Goal: Task Accomplishment & Management: Use online tool/utility

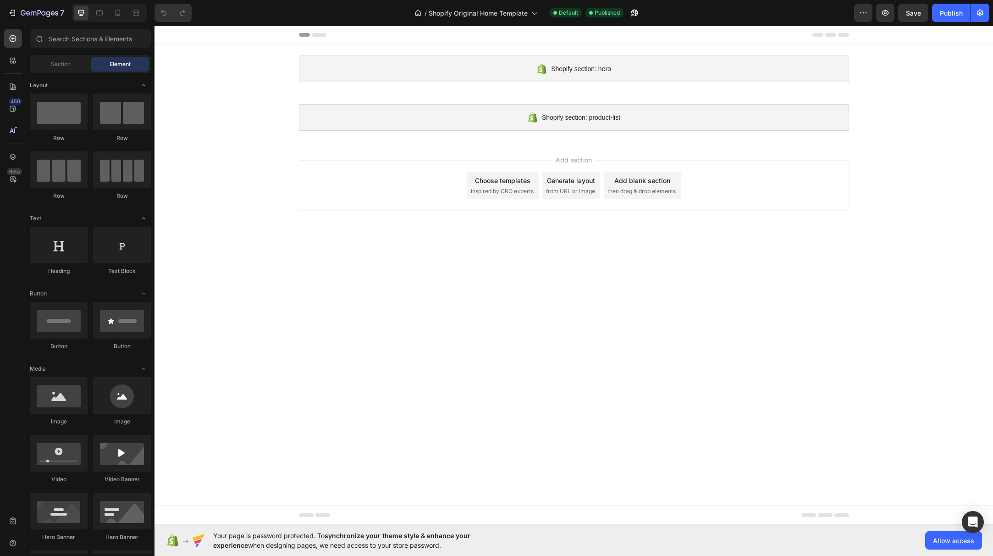
click at [509, 197] on div "Choose templates inspired by CRO experts" at bounding box center [503, 185] width 72 height 28
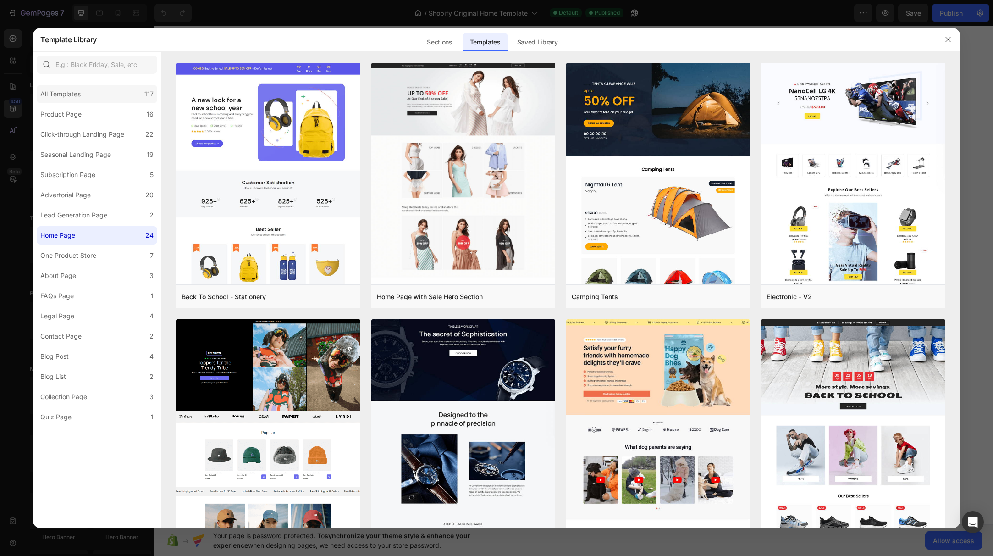
click at [71, 94] on div "All Templates" at bounding box center [60, 93] width 40 height 11
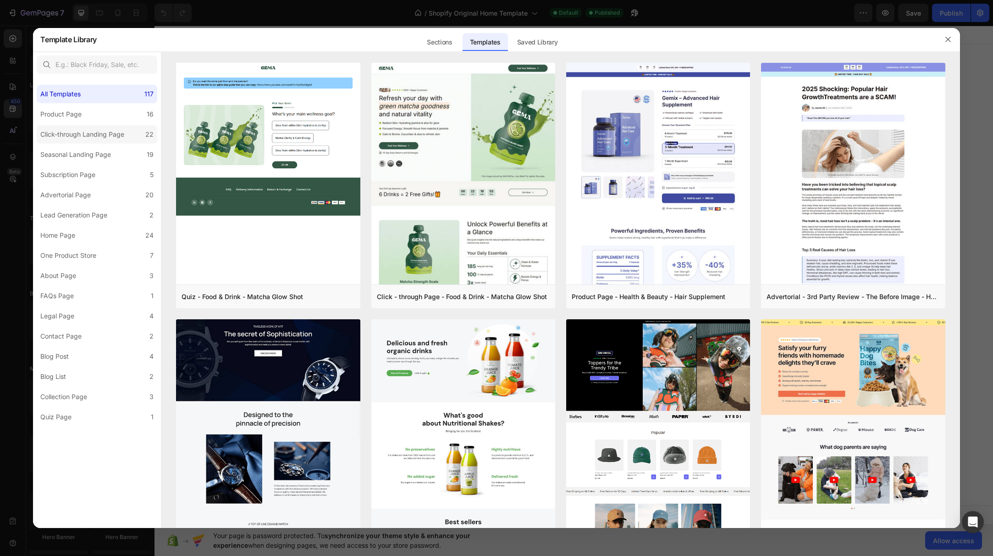
click at [76, 141] on label "Click-through Landing Page 22" at bounding box center [97, 134] width 121 height 18
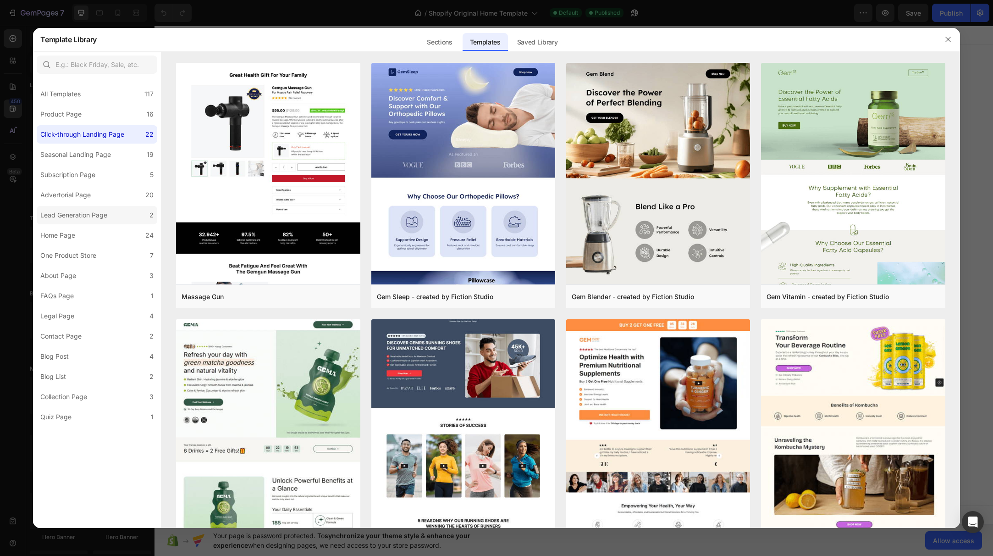
click at [65, 220] on div "Lead Generation Page" at bounding box center [73, 214] width 67 height 11
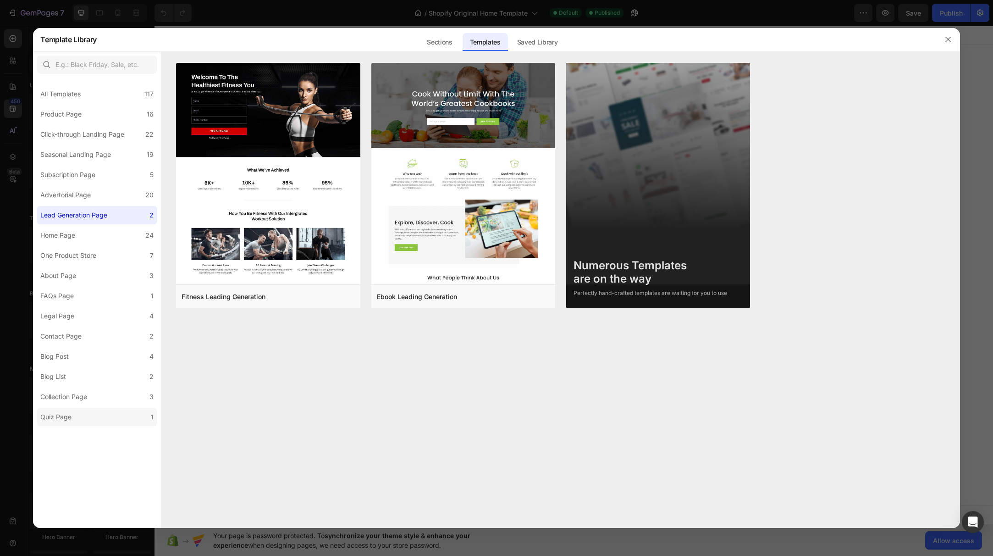
click at [66, 420] on div "Quiz Page" at bounding box center [55, 416] width 31 height 11
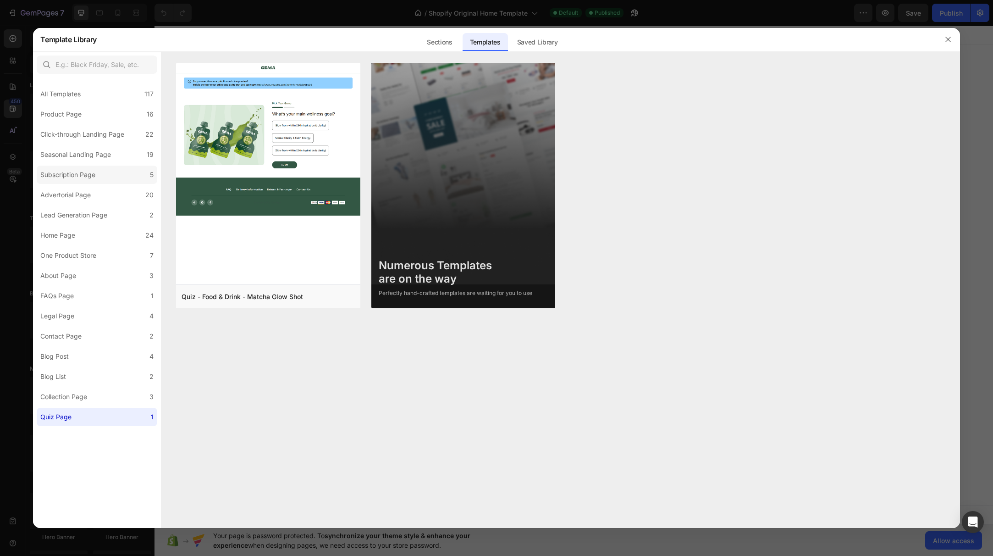
click at [81, 174] on div "Subscription Page" at bounding box center [67, 174] width 55 height 11
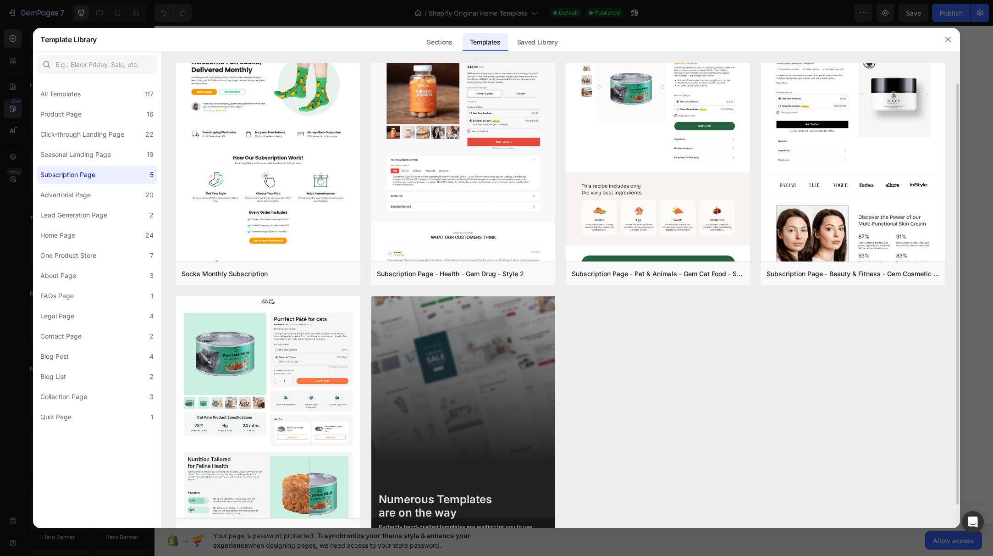
scroll to position [48, 0]
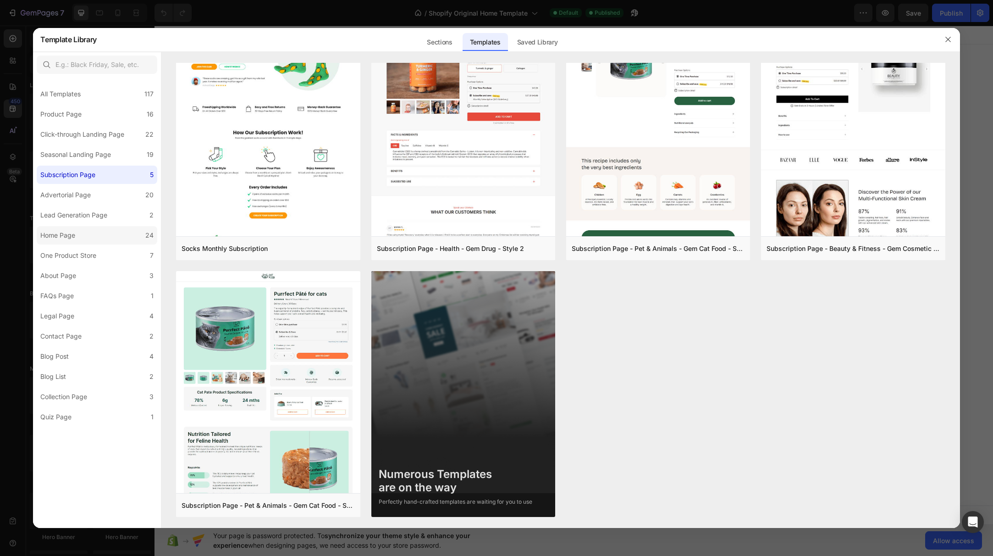
click at [104, 239] on label "Home Page 24" at bounding box center [97, 235] width 121 height 18
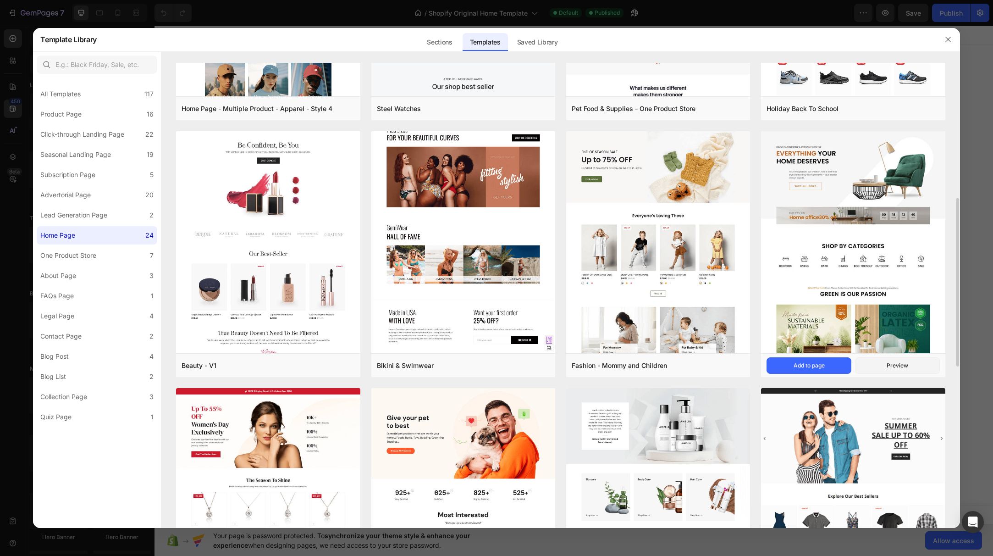
scroll to position [426, 0]
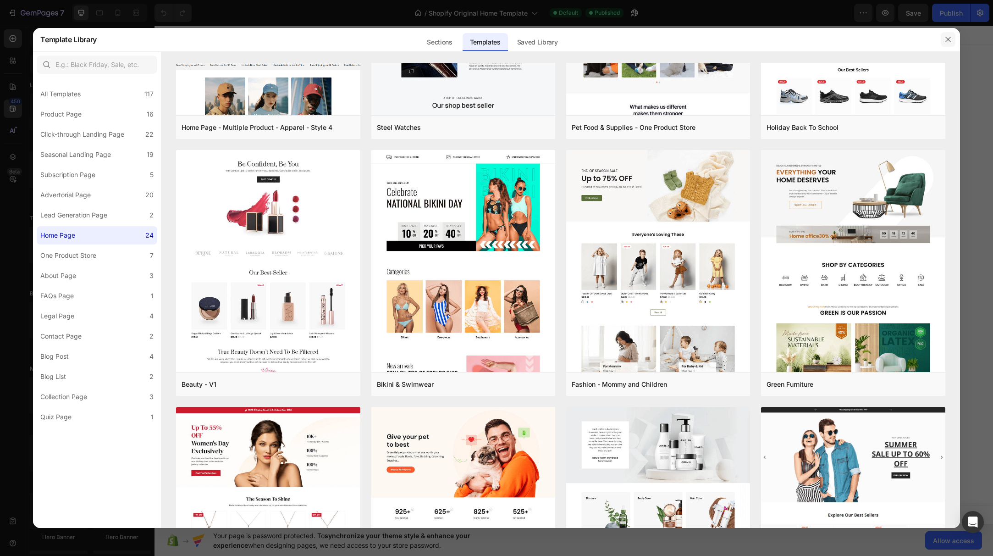
click at [946, 36] on button "button" at bounding box center [948, 39] width 15 height 15
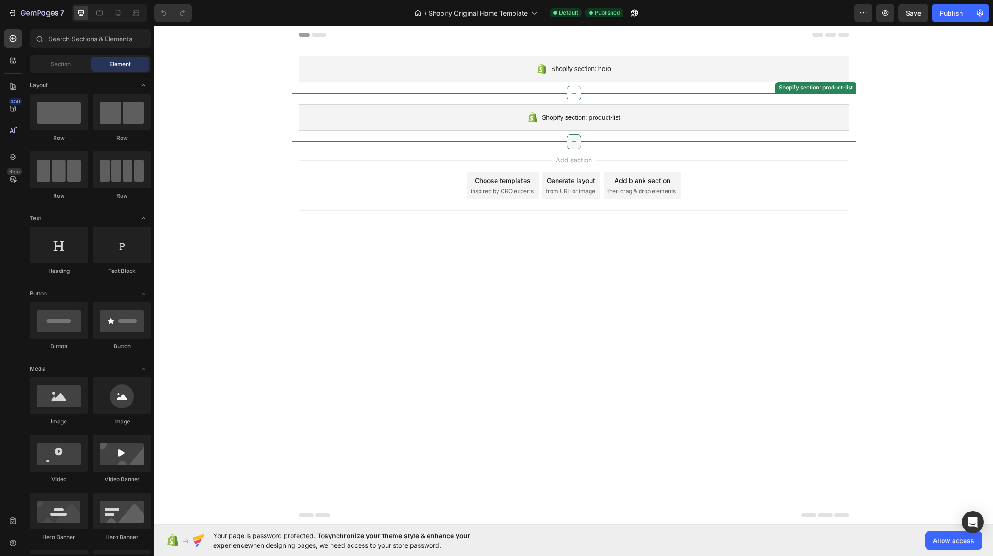
click at [573, 141] on icon at bounding box center [573, 141] width 7 height 7
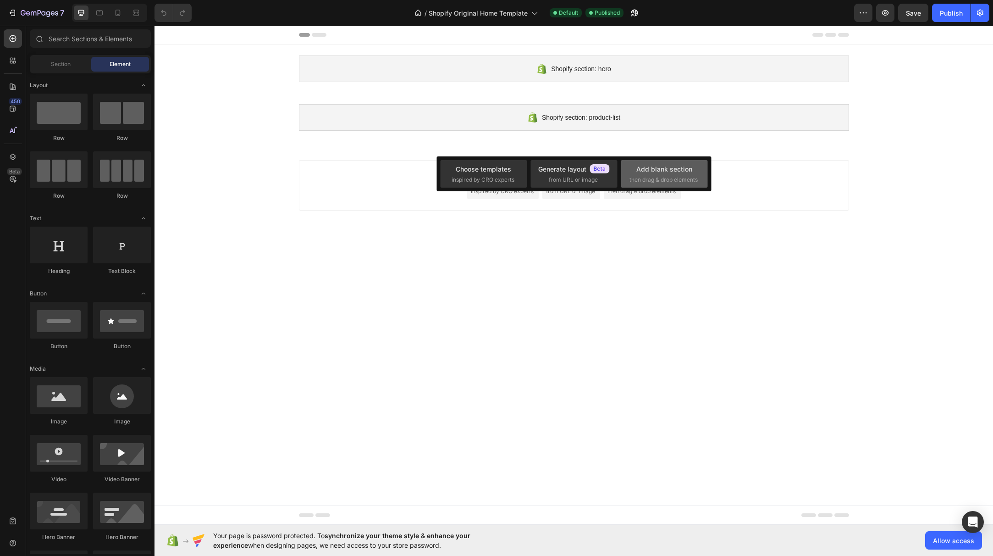
click at [659, 169] on div "Add blank section" at bounding box center [664, 169] width 56 height 10
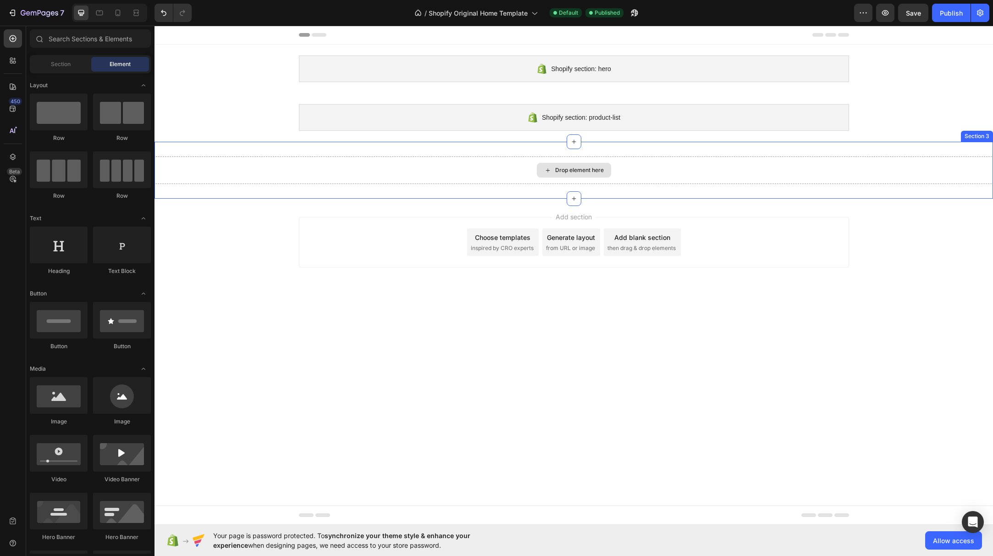
click at [574, 172] on div "Drop element here" at bounding box center [579, 169] width 49 height 7
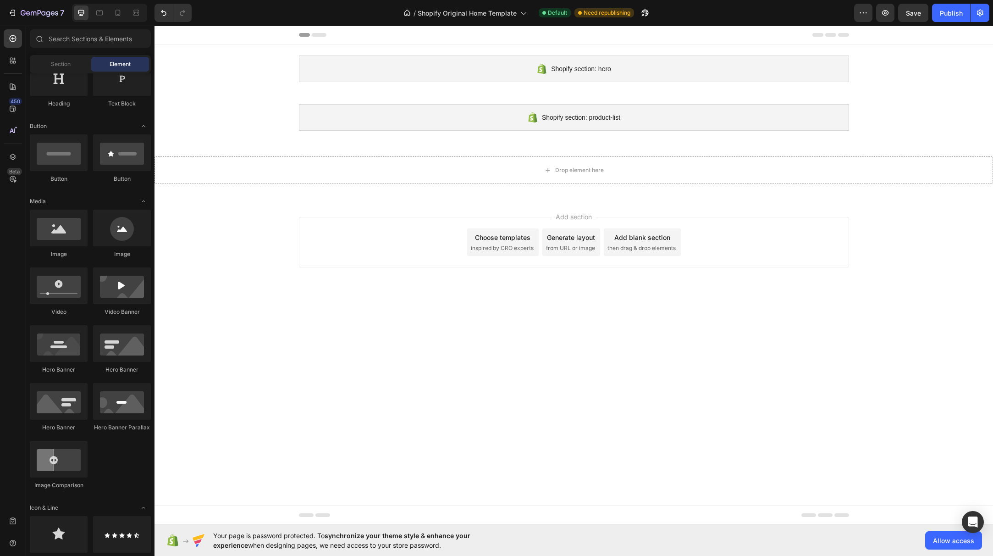
scroll to position [0, 0]
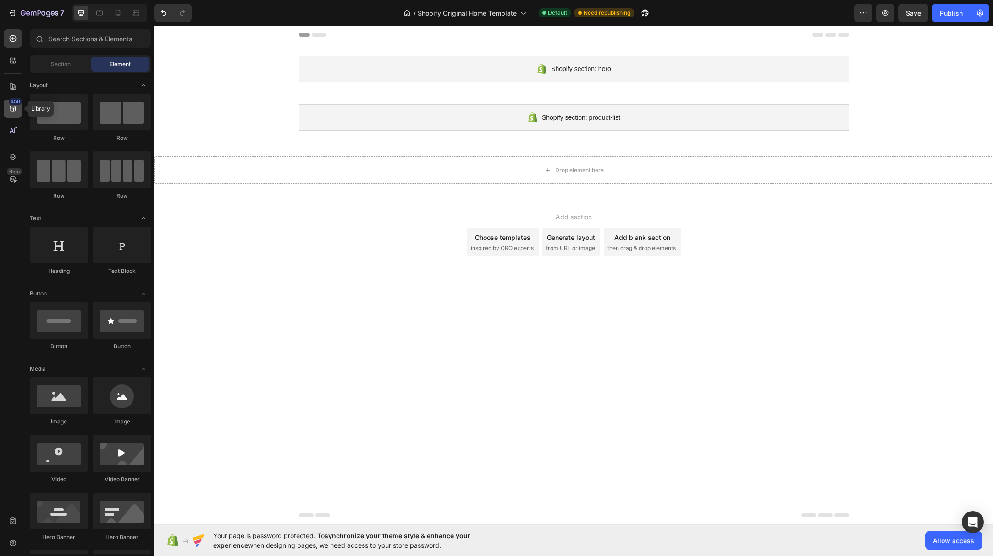
click at [13, 104] on div "450" at bounding box center [15, 101] width 13 height 7
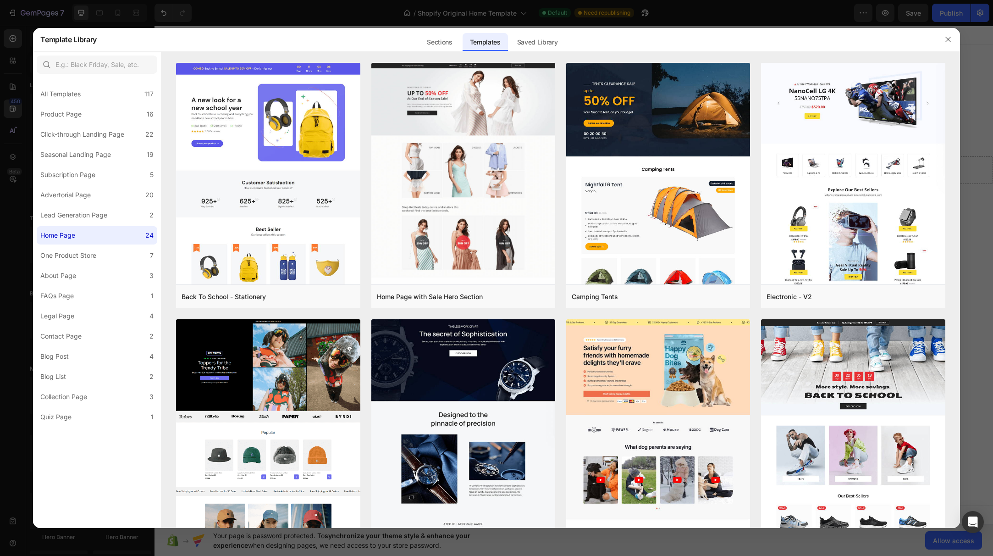
click at [30, 72] on div at bounding box center [496, 278] width 993 height 556
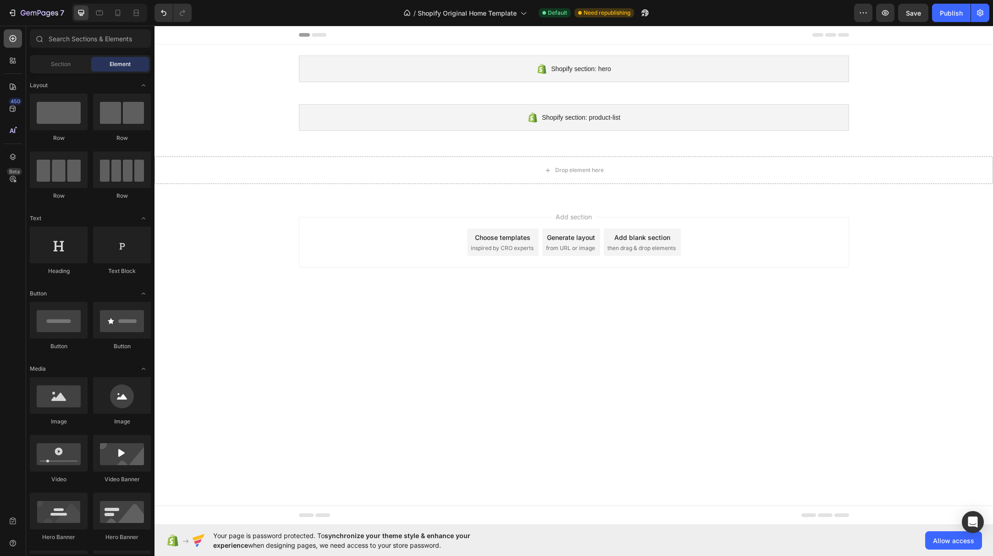
click at [16, 41] on icon at bounding box center [12, 38] width 9 height 9
click at [55, 63] on span "Section" at bounding box center [61, 64] width 20 height 8
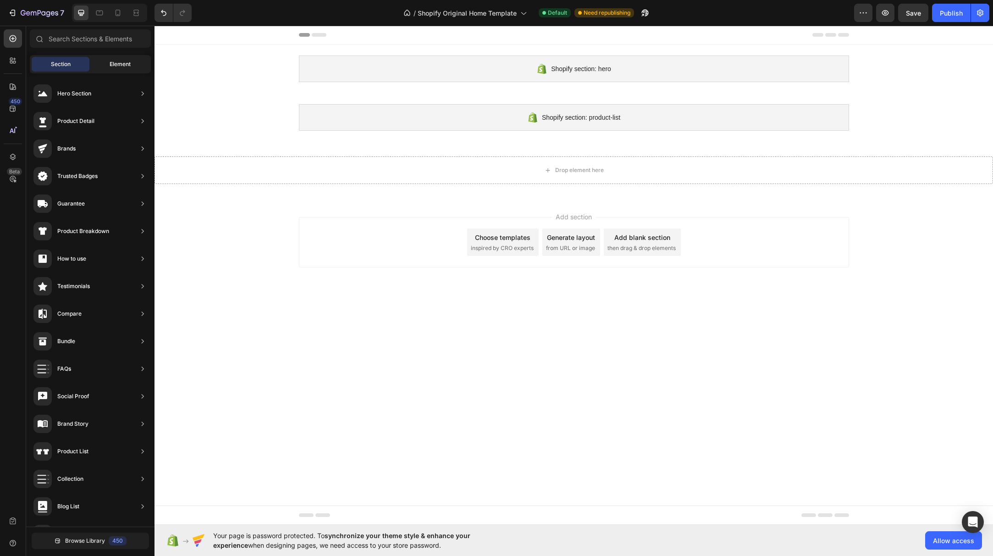
click at [118, 64] on span "Element" at bounding box center [120, 64] width 21 height 8
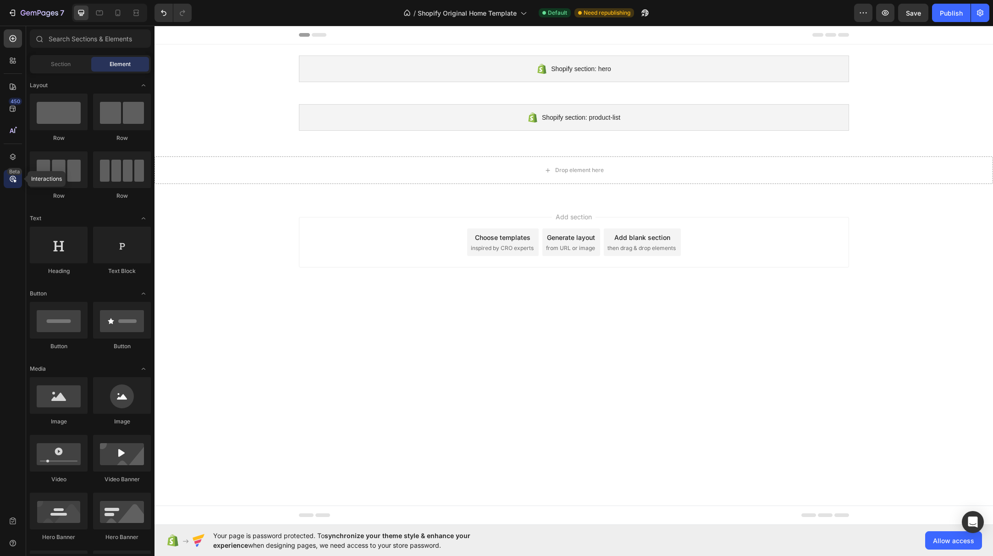
click at [14, 179] on icon at bounding box center [12, 178] width 3 height 3
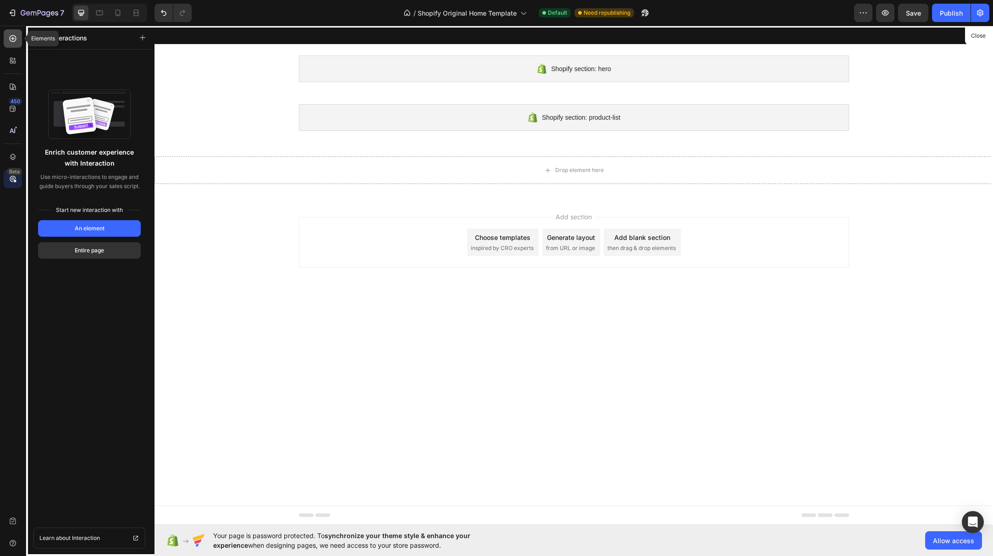
click at [12, 40] on icon at bounding box center [12, 38] width 9 height 9
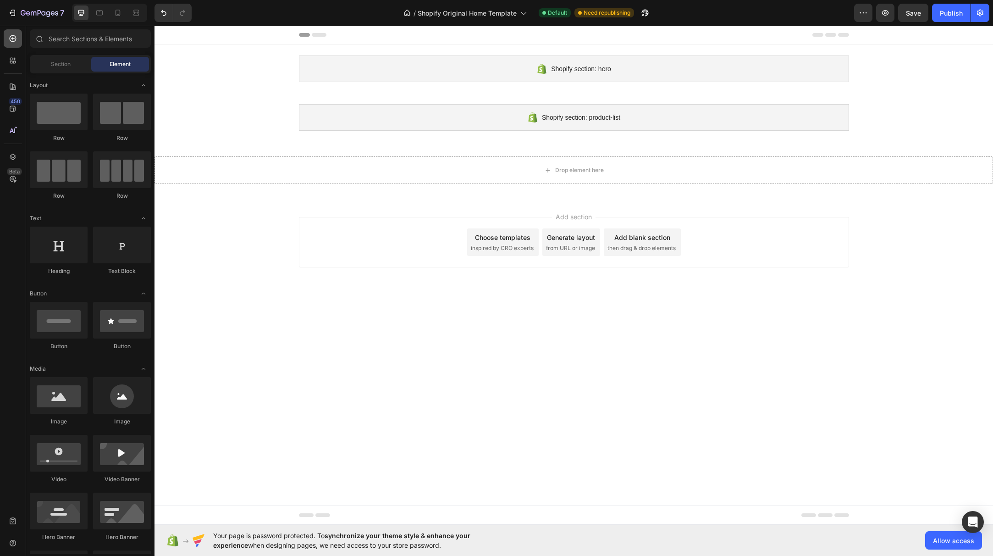
click at [17, 39] on icon at bounding box center [12, 38] width 9 height 9
click at [71, 62] on div "Section" at bounding box center [61, 64] width 58 height 15
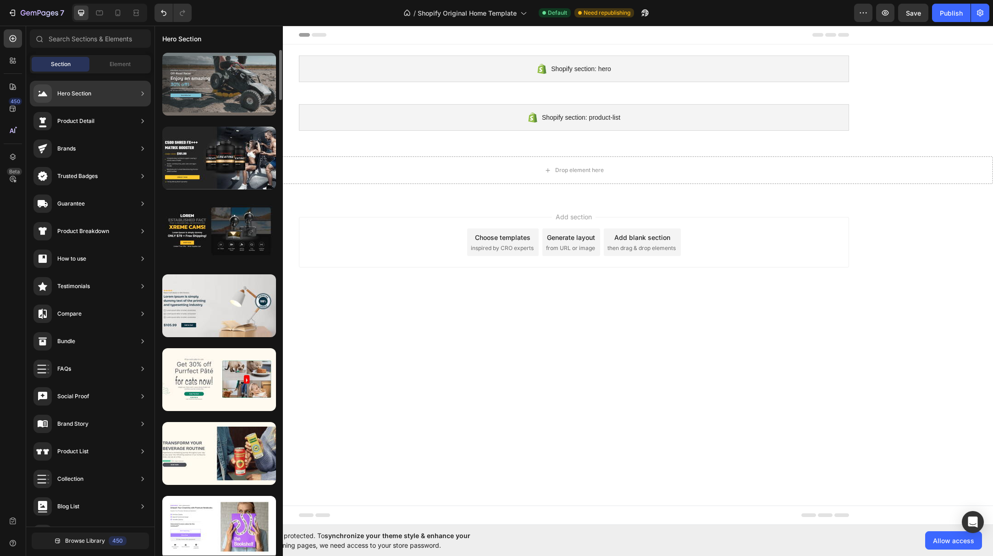
click at [213, 92] on div at bounding box center [219, 84] width 114 height 63
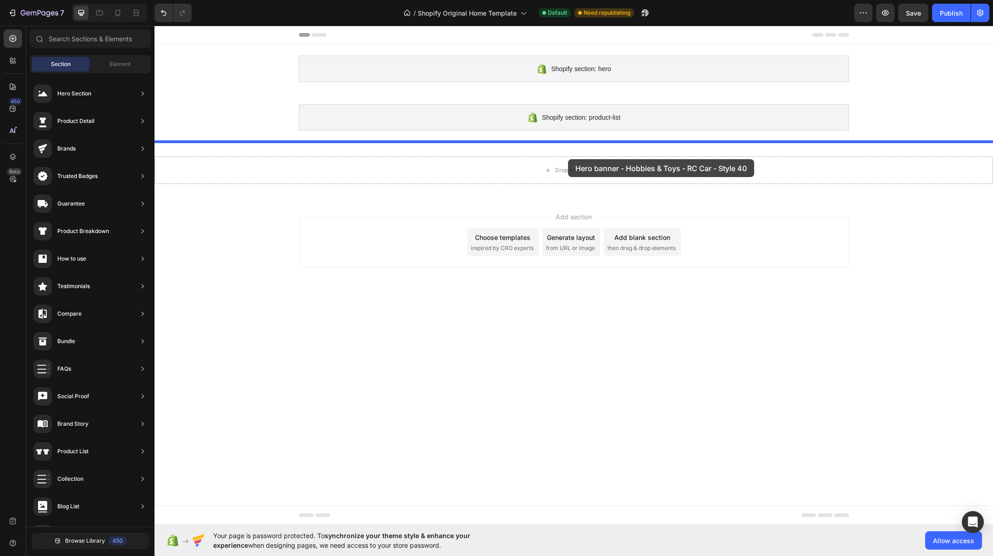
drag, startPoint x: 368, startPoint y: 117, endPoint x: 568, endPoint y: 159, distance: 204.6
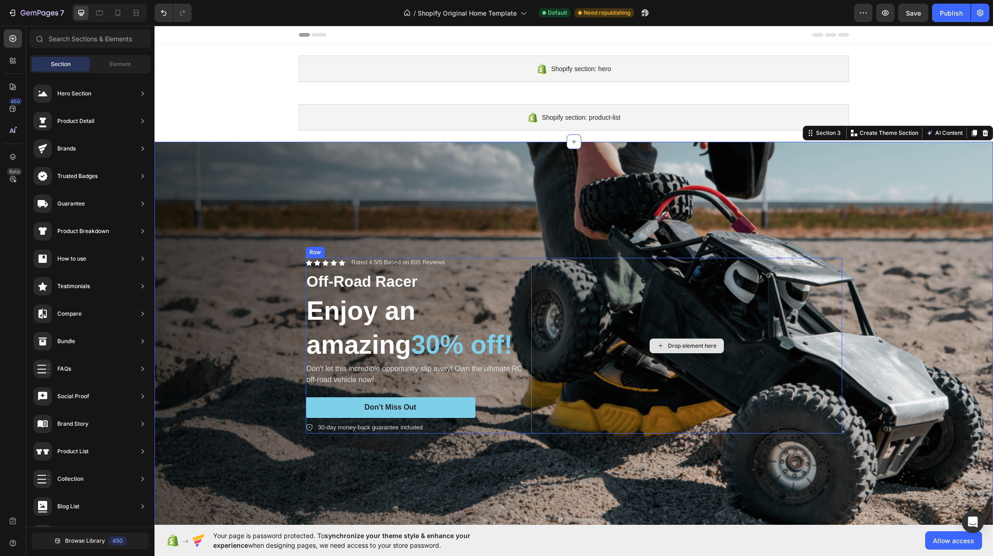
click at [680, 343] on div "Drop element here" at bounding box center [692, 345] width 49 height 7
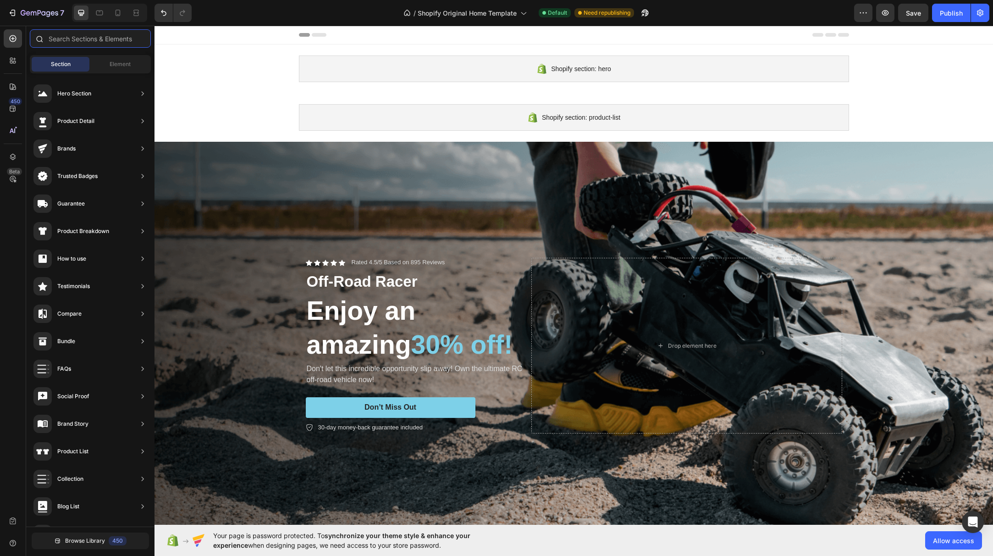
click at [95, 39] on input "text" at bounding box center [90, 38] width 121 height 18
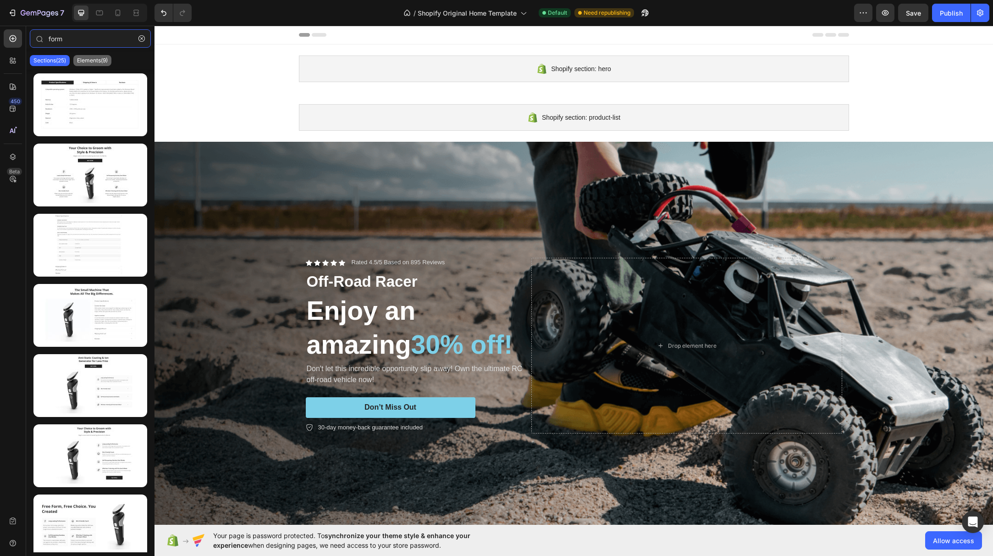
type input "form"
click at [88, 59] on p "Elements(9)" at bounding box center [92, 60] width 31 height 7
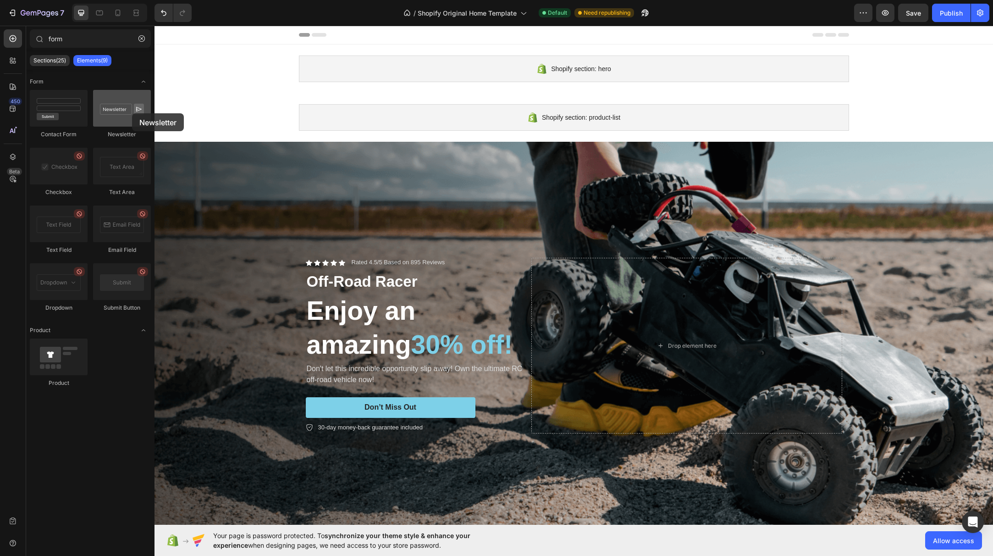
click at [132, 113] on div at bounding box center [122, 108] width 58 height 37
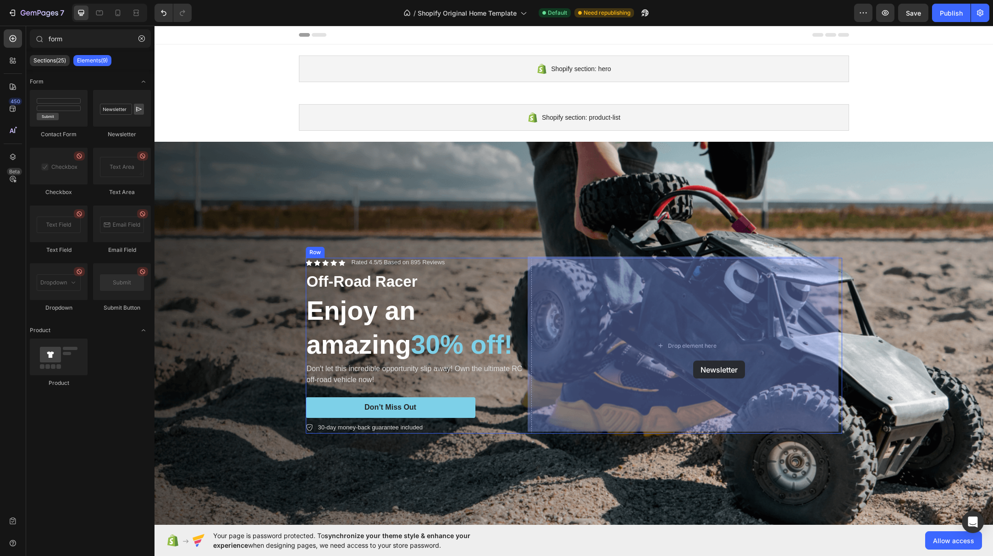
drag, startPoint x: 259, startPoint y: 138, endPoint x: 693, endPoint y: 360, distance: 487.4
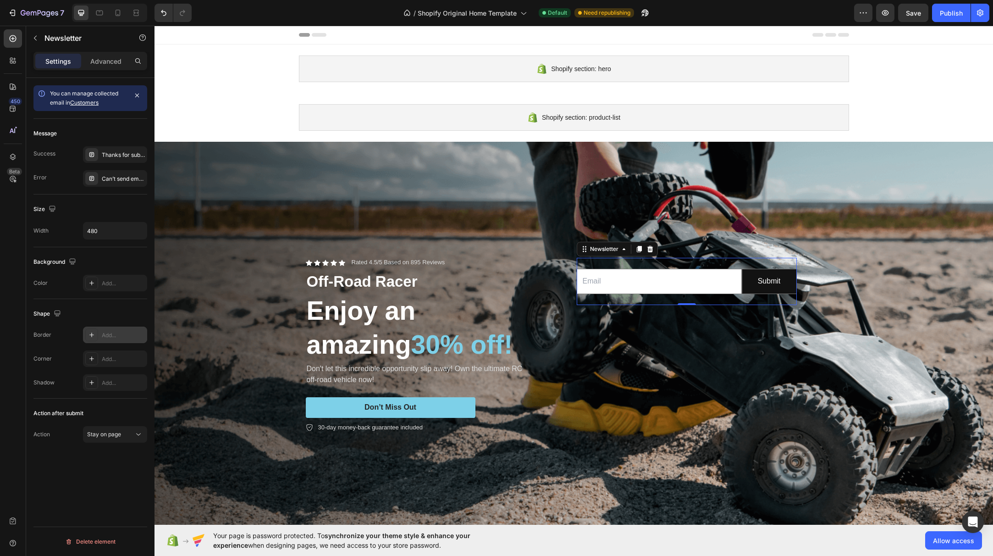
click at [96, 337] on div at bounding box center [91, 334] width 13 height 13
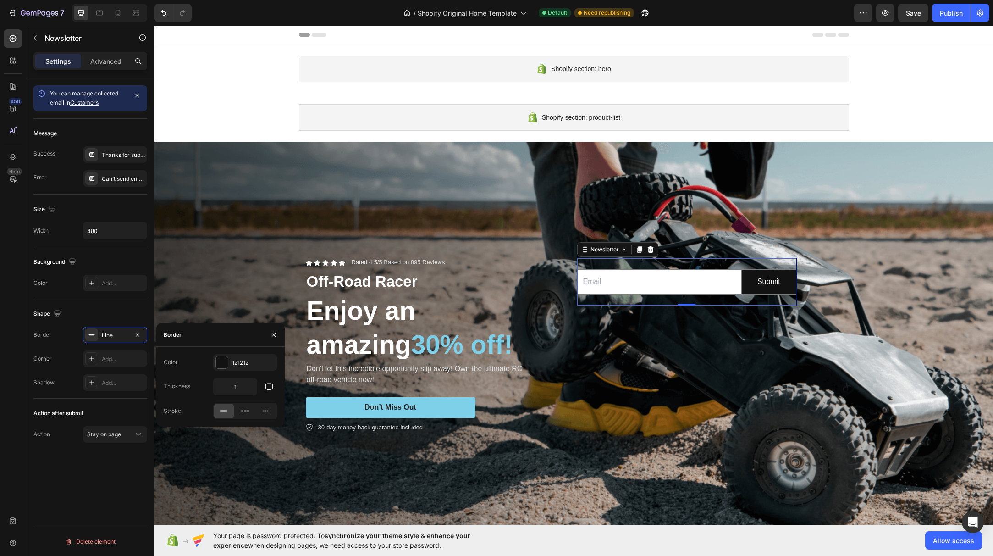
click at [74, 347] on div "Border Line Corner Add... Shadow Add..." at bounding box center [90, 358] width 114 height 64
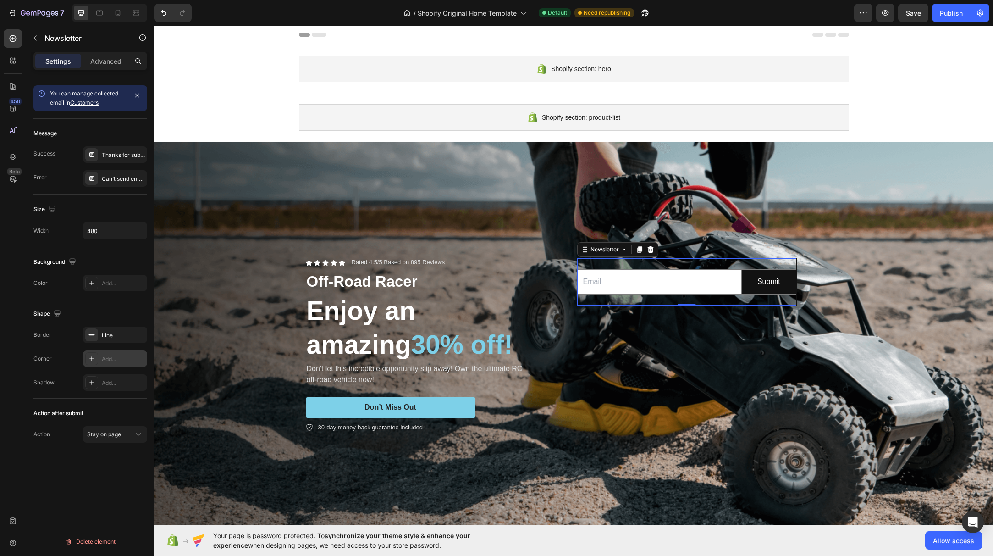
click at [94, 358] on icon at bounding box center [91, 358] width 7 height 7
click at [95, 362] on icon at bounding box center [91, 358] width 7 height 7
click at [101, 361] on div "Round" at bounding box center [115, 358] width 64 height 17
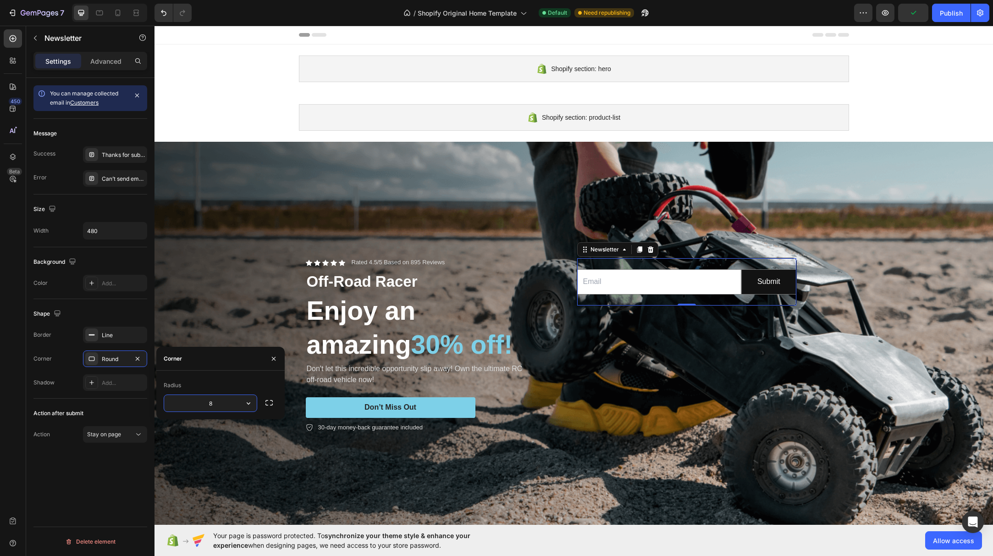
click at [240, 405] on input "8" at bounding box center [210, 403] width 93 height 17
click at [250, 404] on icon "button" at bounding box center [248, 402] width 9 height 9
click at [245, 463] on icon at bounding box center [244, 461] width 9 height 9
type input "9999"
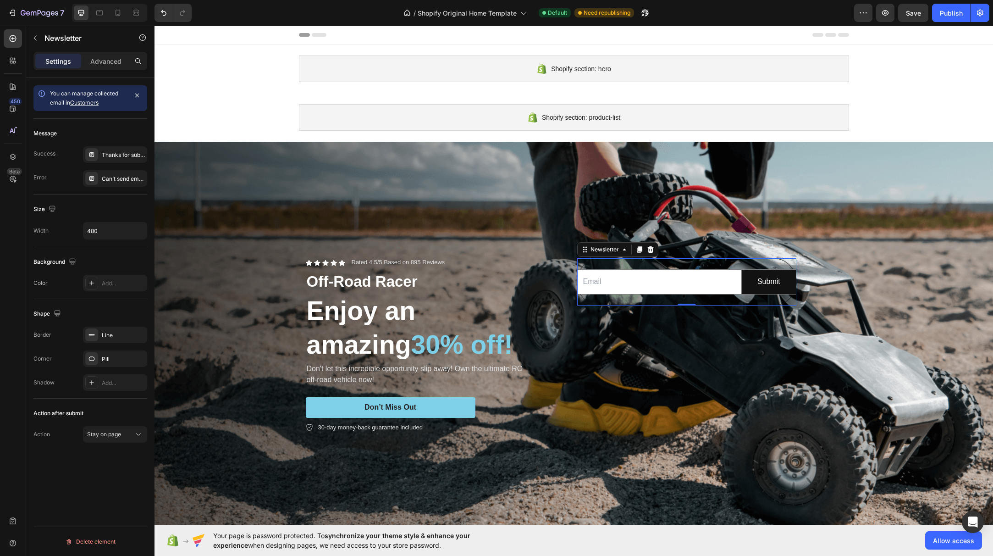
click at [72, 362] on div "Corner Pill" at bounding box center [90, 358] width 114 height 17
click at [657, 288] on input "email" at bounding box center [659, 281] width 165 height 25
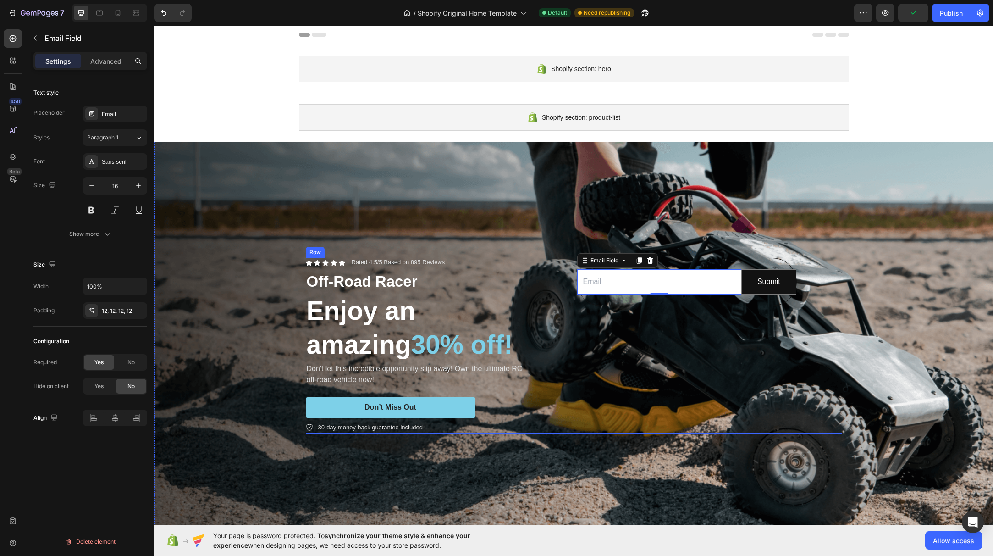
click at [566, 336] on div "Email Field 0 Submit Submit Button Row Newsletter" at bounding box center [686, 345] width 311 height 175
click at [586, 264] on div "Email Field" at bounding box center [604, 260] width 50 height 11
click at [587, 280] on input "email" at bounding box center [659, 281] width 165 height 25
click at [116, 117] on div "Email" at bounding box center [123, 114] width 43 height 8
click at [51, 118] on div "Placeholder" at bounding box center [48, 112] width 31 height 15
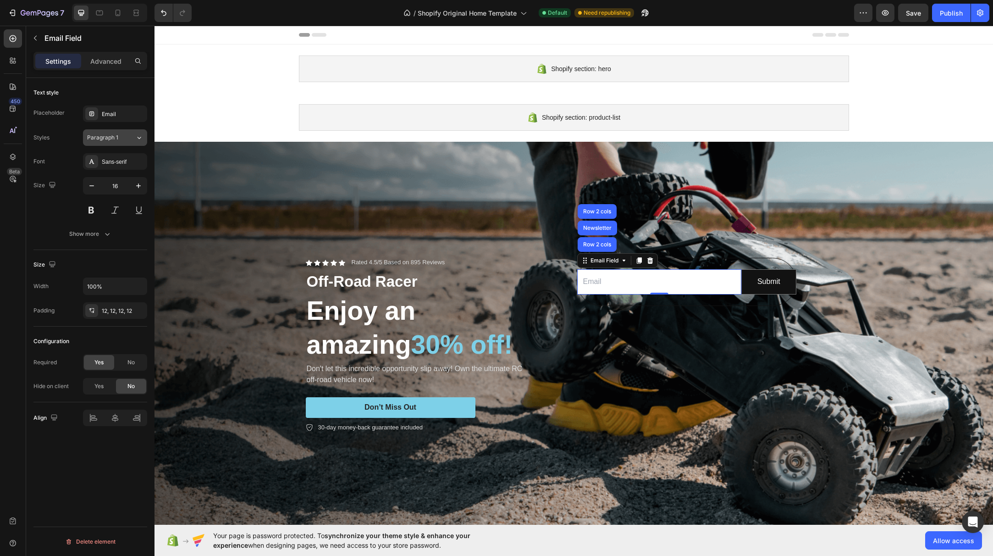
click at [116, 140] on span "Paragraph 1" at bounding box center [102, 137] width 31 height 8
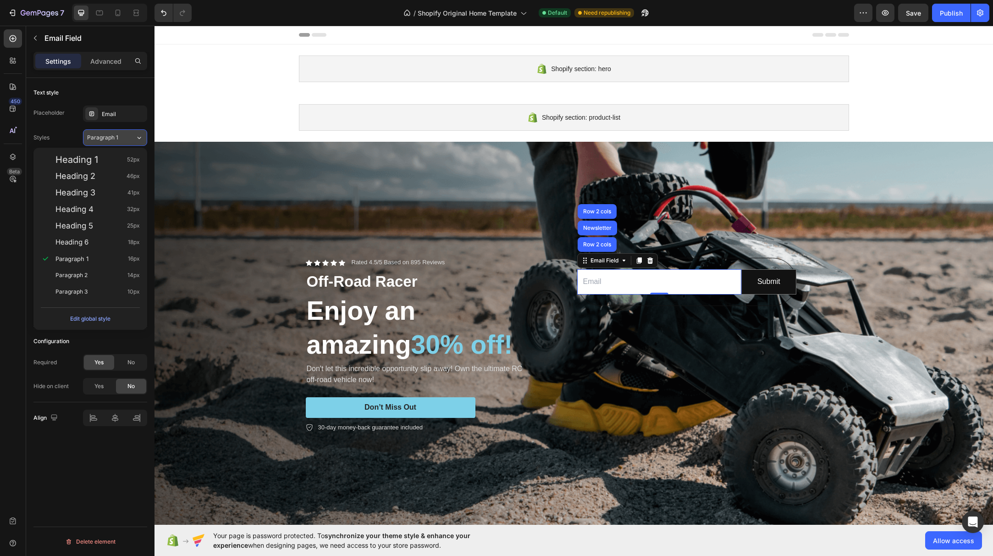
click at [116, 140] on span "Paragraph 1" at bounding box center [102, 137] width 31 height 8
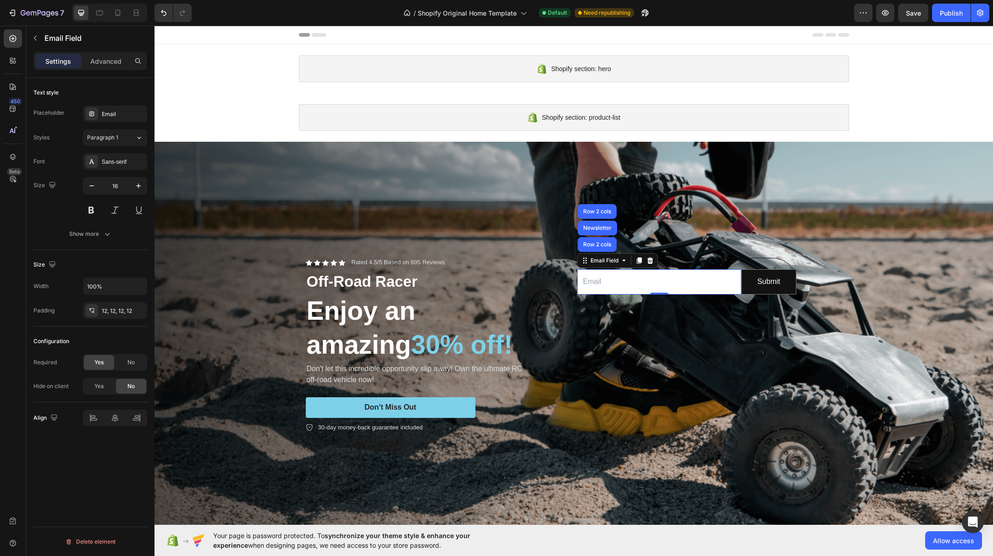
click at [48, 149] on div "Styles Paragraph 1 Font Sans-serif Size 16 Show more" at bounding box center [90, 185] width 114 height 113
click at [32, 39] on icon "button" at bounding box center [35, 37] width 7 height 7
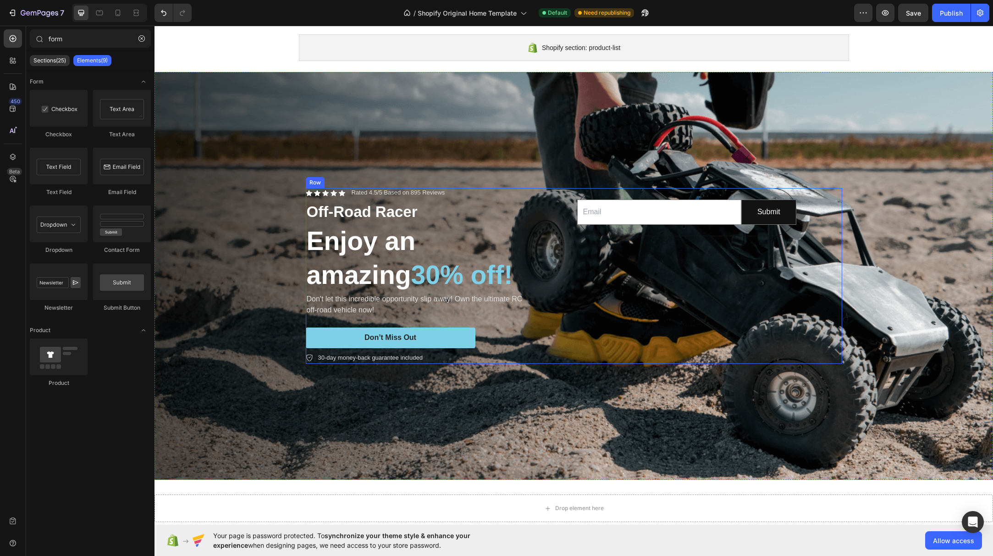
scroll to position [104, 0]
